Goal: Task Accomplishment & Management: Use online tool/utility

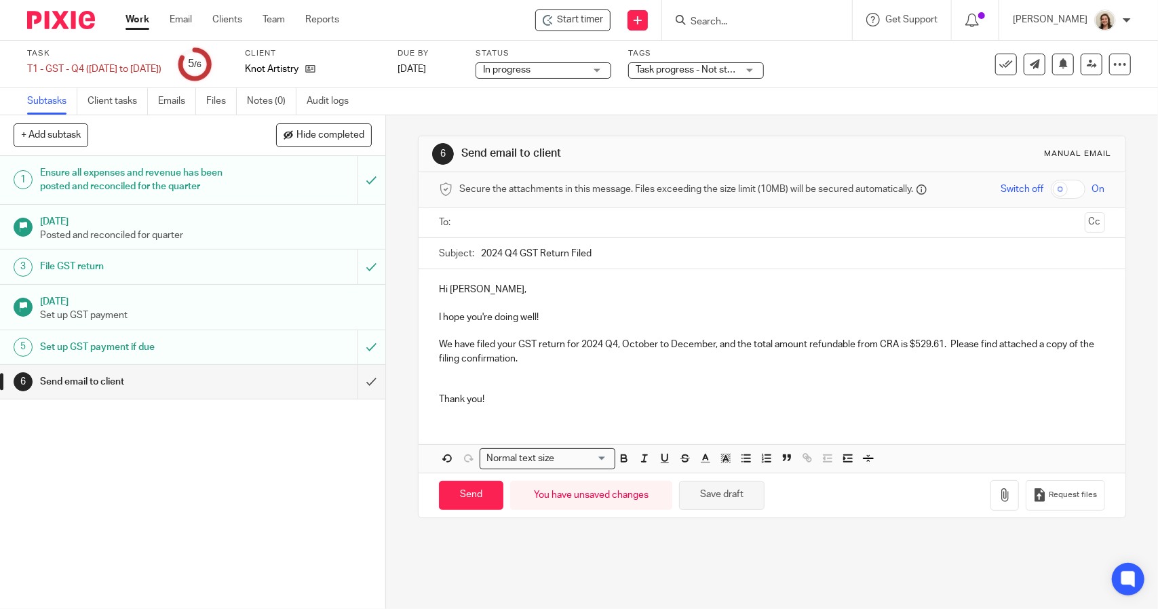
click at [730, 483] on button "Save draft" at bounding box center [722, 495] width 86 height 29
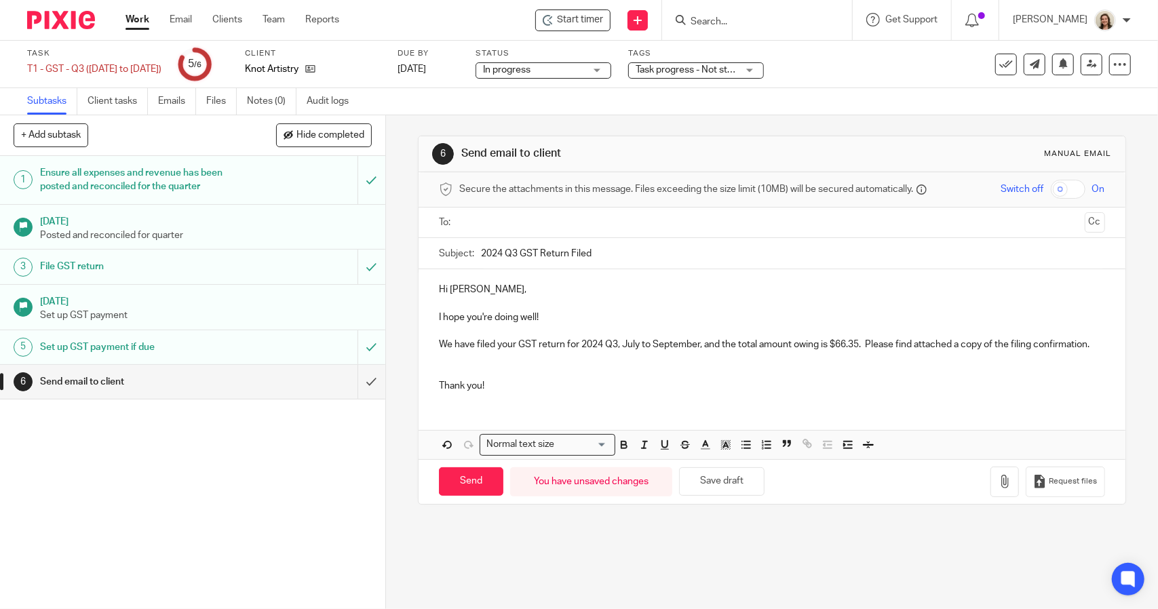
click at [866, 347] on p "We have filed your GST return for 2024 Q3, July to September, and the total amo…" at bounding box center [772, 345] width 666 height 14
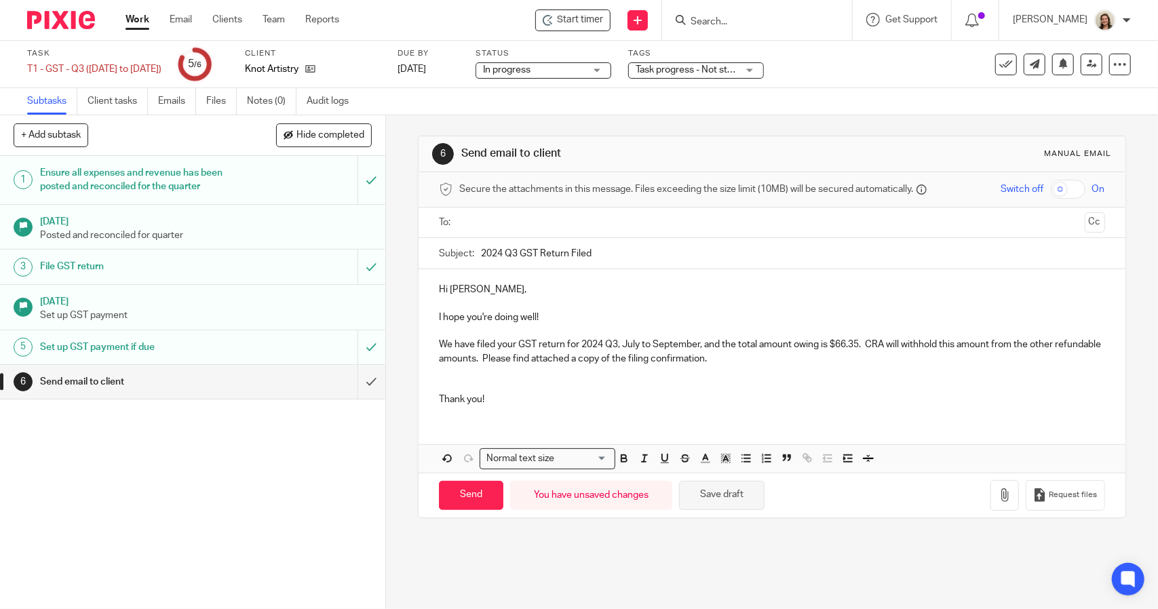
click at [743, 497] on button "Save draft" at bounding box center [722, 495] width 86 height 29
click at [723, 489] on button "Save draft" at bounding box center [722, 495] width 86 height 29
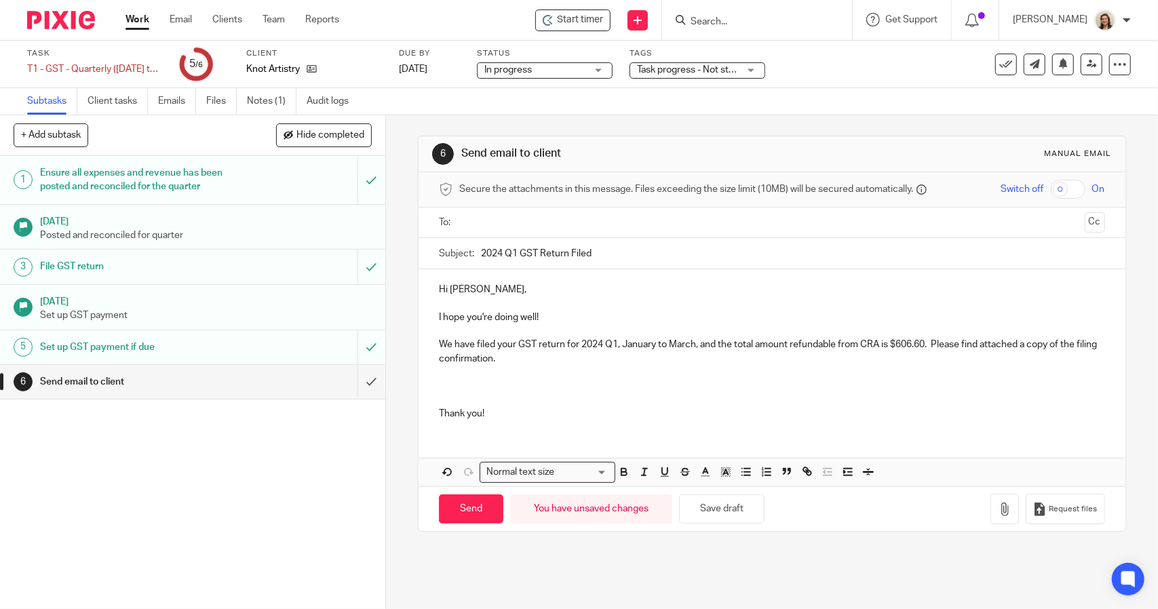
click at [736, 522] on div "Send You have unsaved changes Save draft Request files" at bounding box center [772, 509] width 706 height 45
click at [730, 512] on button "Save draft" at bounding box center [722, 509] width 86 height 29
click at [410, 153] on div "6 Send email to client Manual email Secure the attachments in this message. Fil…" at bounding box center [772, 362] width 772 height 494
click at [731, 502] on button "Save draft" at bounding box center [722, 509] width 86 height 29
